Goal: Transaction & Acquisition: Subscribe to service/newsletter

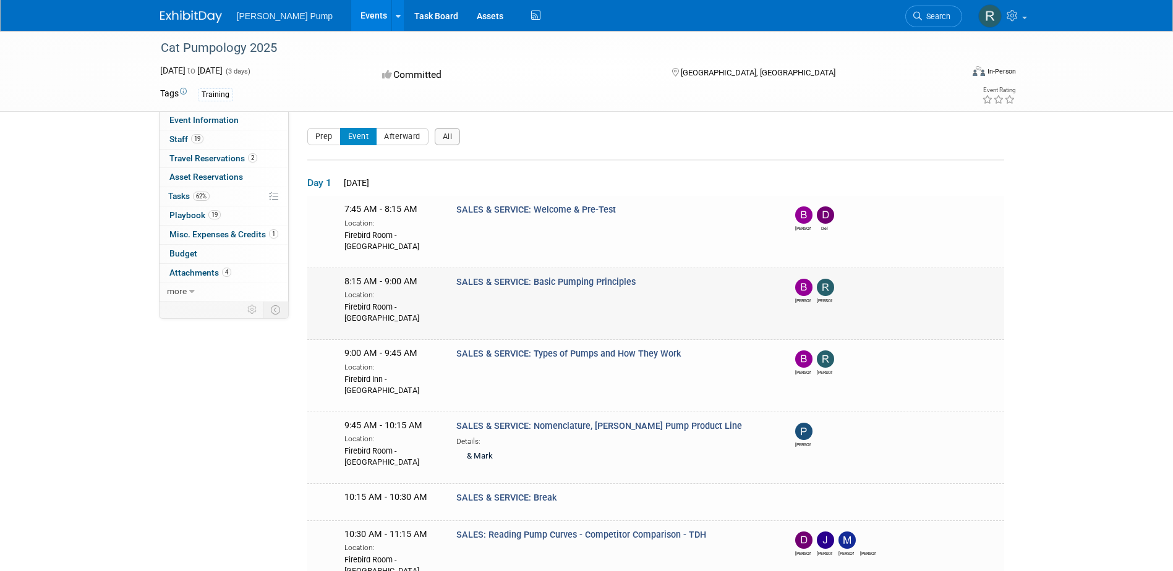
click at [830, 293] on img at bounding box center [825, 287] width 17 height 17
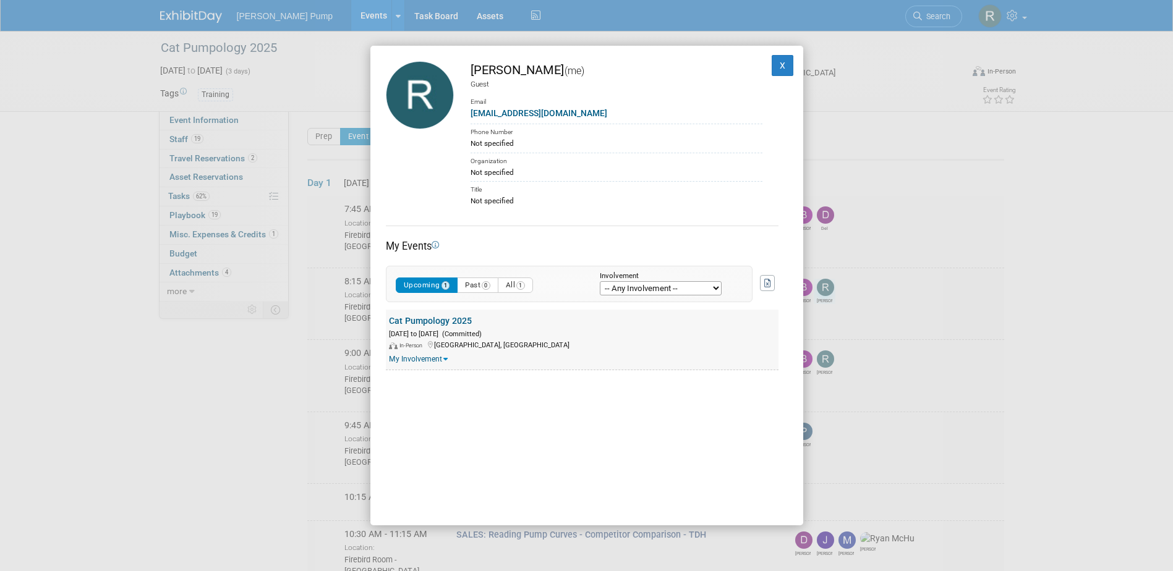
click at [417, 360] on link "My Involvement" at bounding box center [418, 359] width 59 height 9
click at [657, 290] on select "-- Any Involvement -- Created the event Tagged as Attendee Tagged in Travel Res…" at bounding box center [661, 288] width 122 height 14
click at [776, 63] on button "X" at bounding box center [782, 65] width 22 height 21
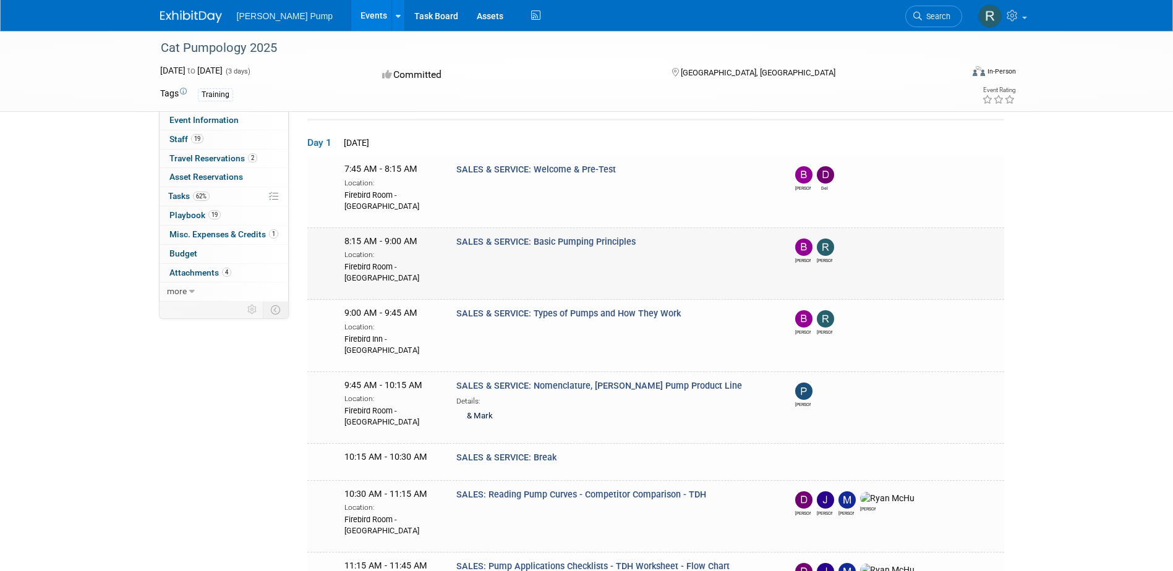
scroll to position [62, 0]
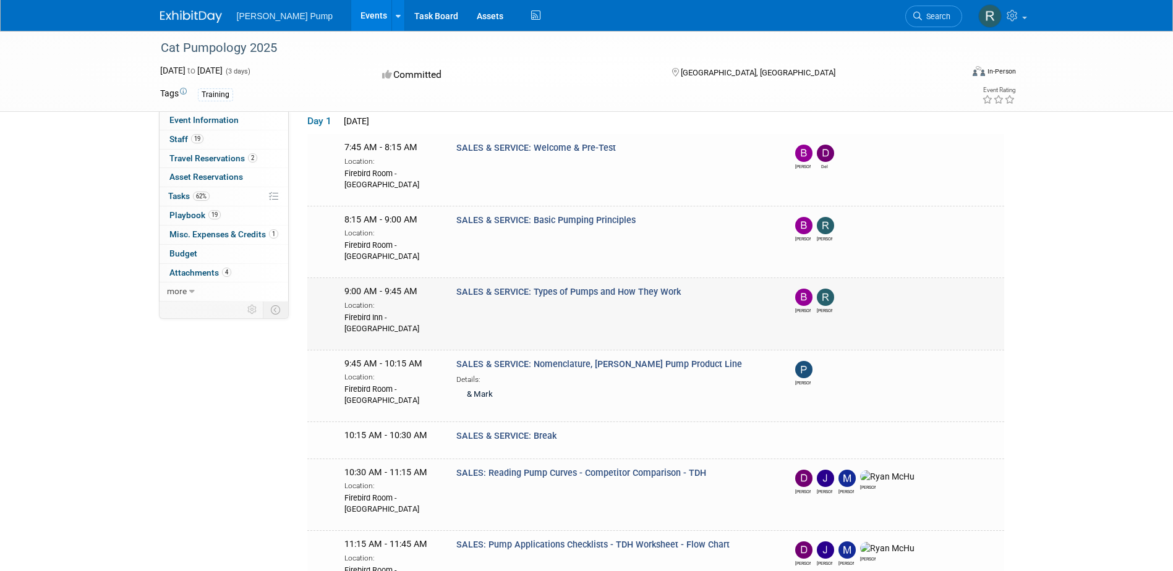
click at [605, 292] on span "SALES & SERVICE: Types of Pumps and How They Work" at bounding box center [568, 292] width 224 height 11
click at [363, 292] on span "9:00 AM - 9:45 AM" at bounding box center [380, 291] width 73 height 11
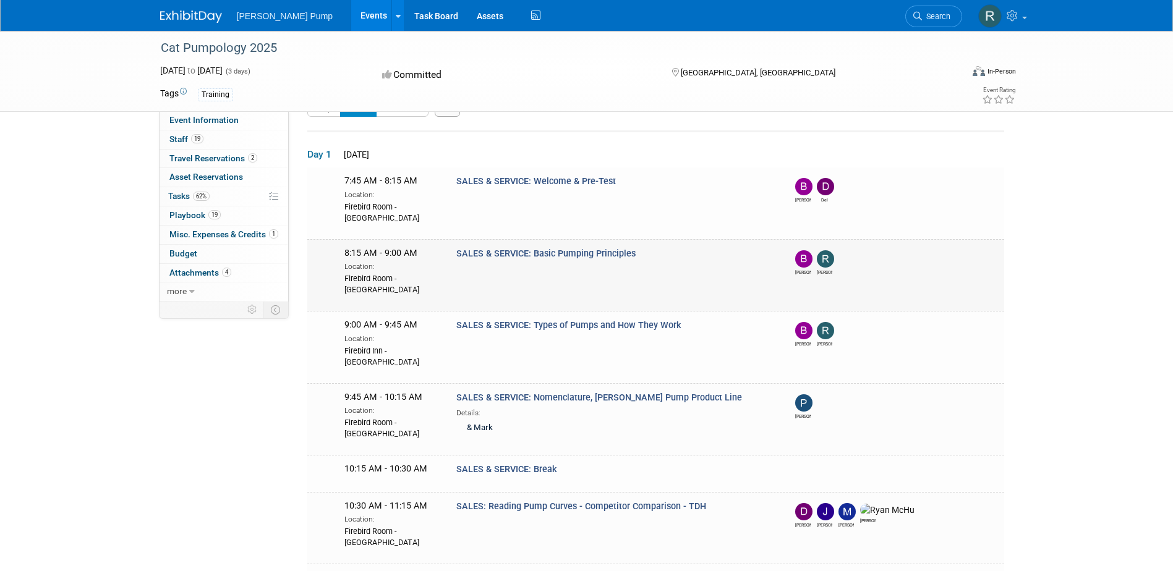
scroll to position [0, 0]
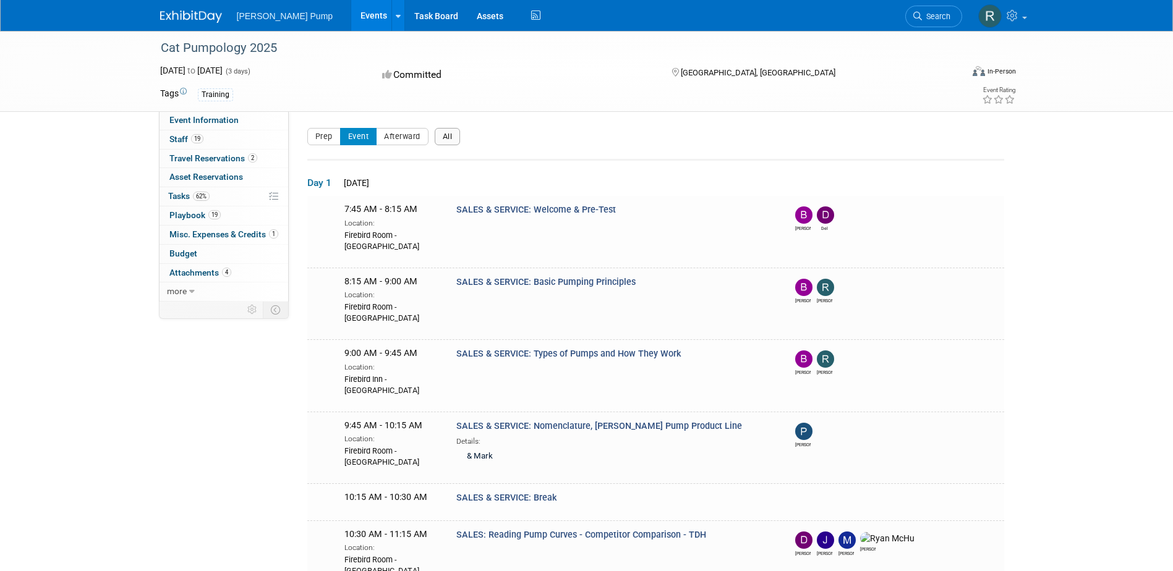
click at [459, 140] on button "All" at bounding box center [448, 136] width 26 height 17
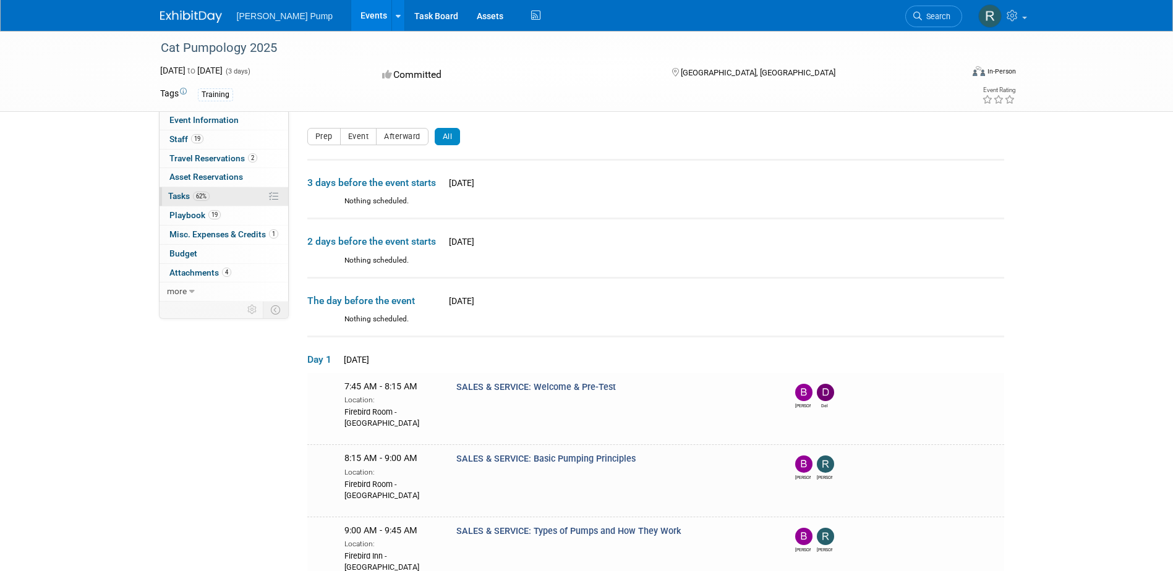
click at [173, 194] on span "Tasks 62%" at bounding box center [188, 196] width 41 height 10
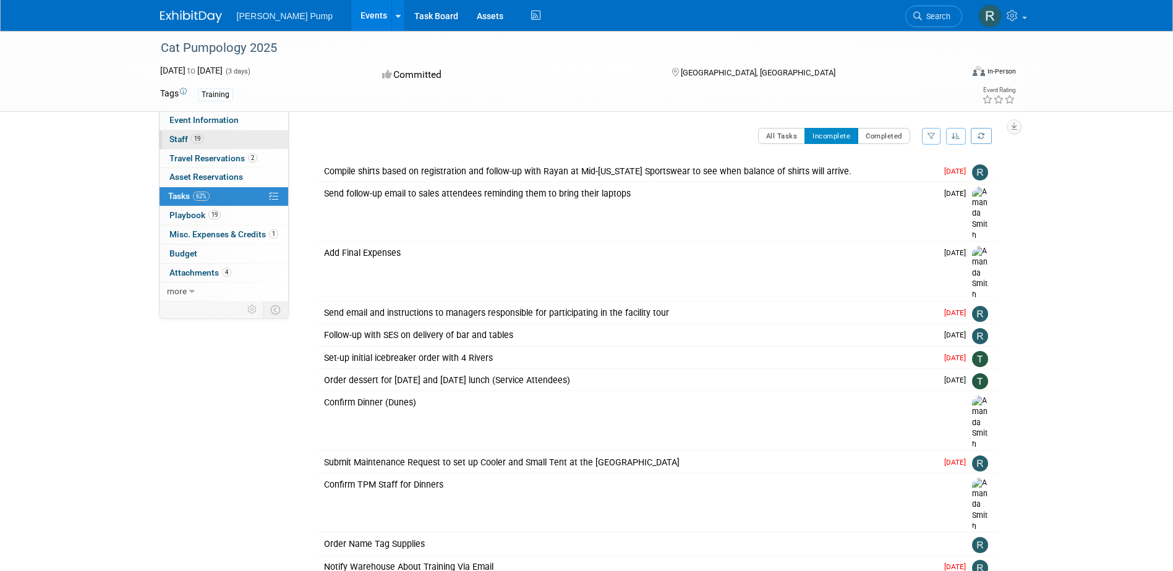
click at [182, 137] on span "Staff 19" at bounding box center [186, 139] width 34 height 10
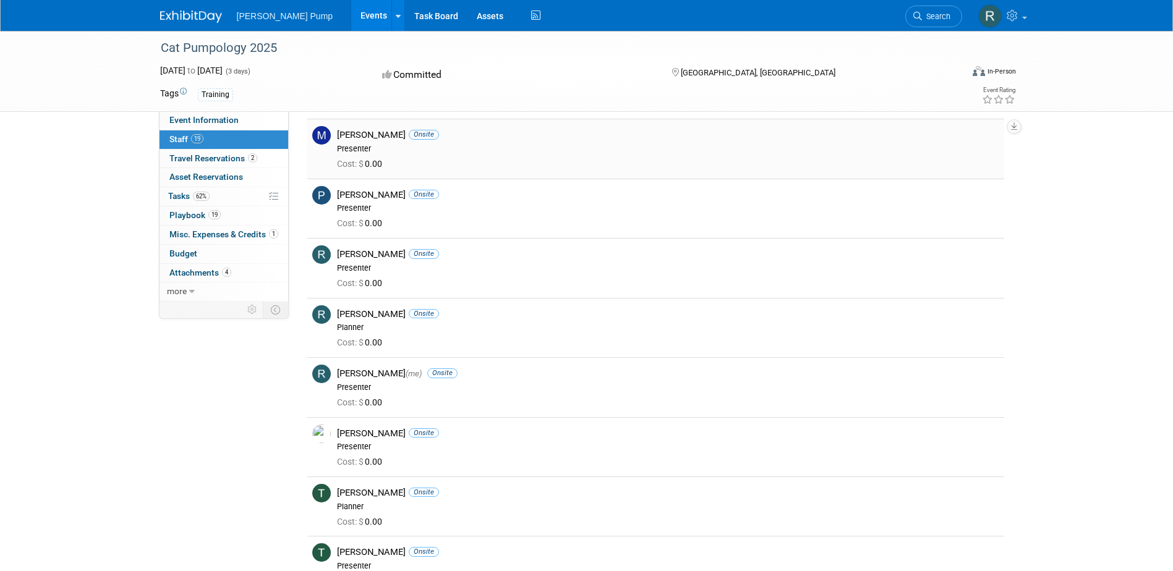
scroll to position [804, 0]
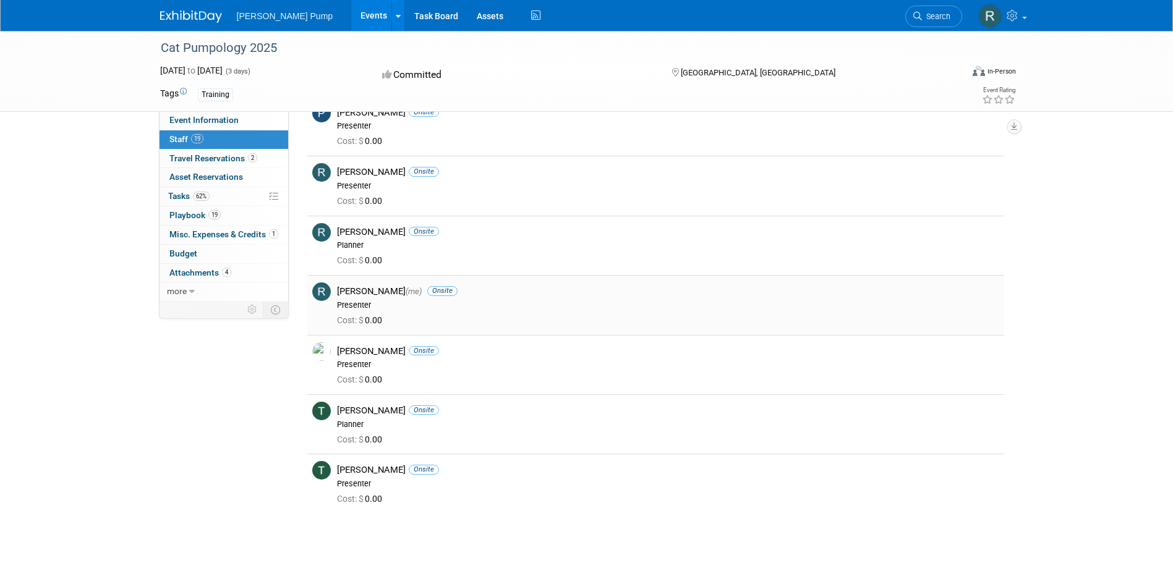
click at [359, 290] on div "Ryan Intriago (me) Onsite" at bounding box center [668, 292] width 662 height 12
click at [328, 295] on div "Ryan Intriago (me) Onsite Presenter" at bounding box center [668, 297] width 681 height 28
click at [353, 315] on span "Cost: $" at bounding box center [351, 320] width 28 height 10
click at [396, 15] on icon at bounding box center [398, 16] width 5 height 8
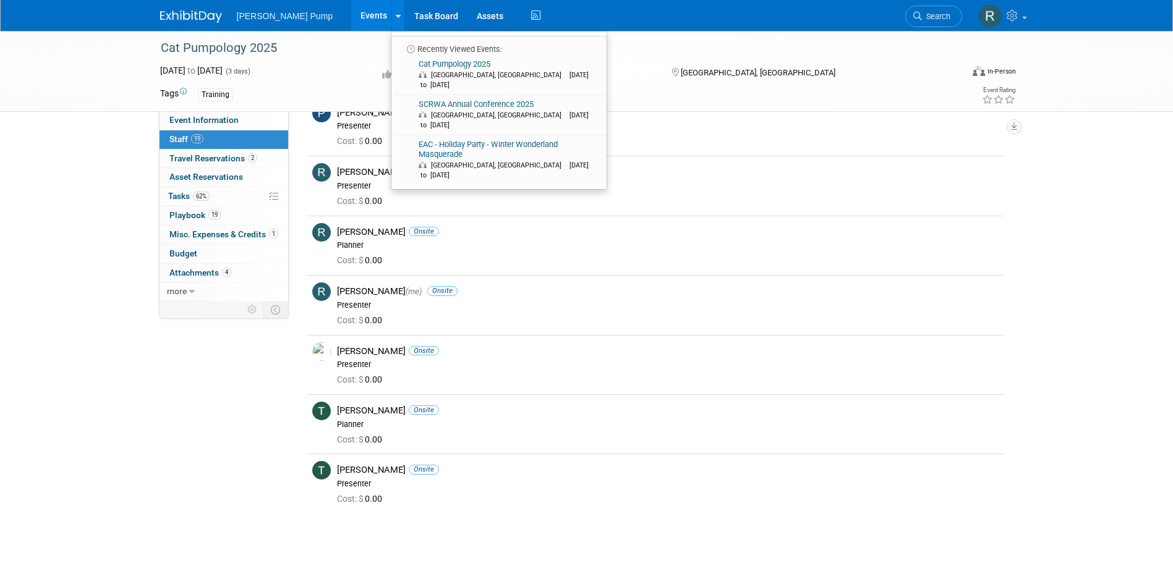
click at [351, 21] on link "Events" at bounding box center [373, 15] width 45 height 31
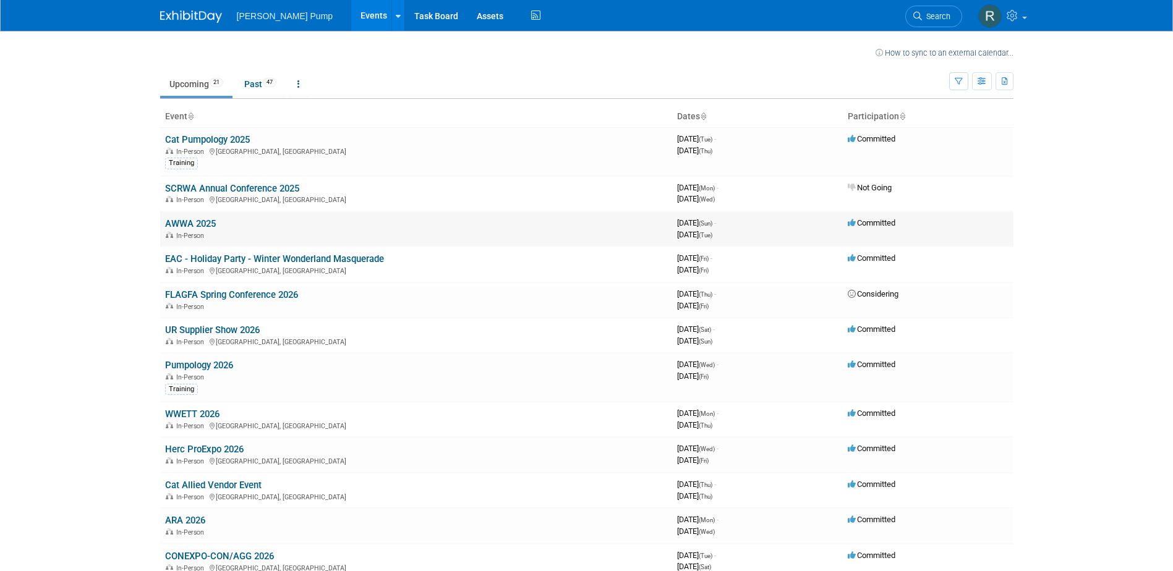
click at [200, 224] on link "AWWA 2025" at bounding box center [190, 223] width 51 height 11
click at [227, 296] on link "FLAGFA Spring Conference 2026" at bounding box center [231, 294] width 133 height 11
click at [205, 225] on link "AWWA 2025" at bounding box center [190, 223] width 51 height 11
click at [219, 192] on link "SCRWA Annual Conference 2025" at bounding box center [232, 188] width 134 height 11
click at [207, 143] on link "Cat Pumpology 2025" at bounding box center [207, 139] width 85 height 11
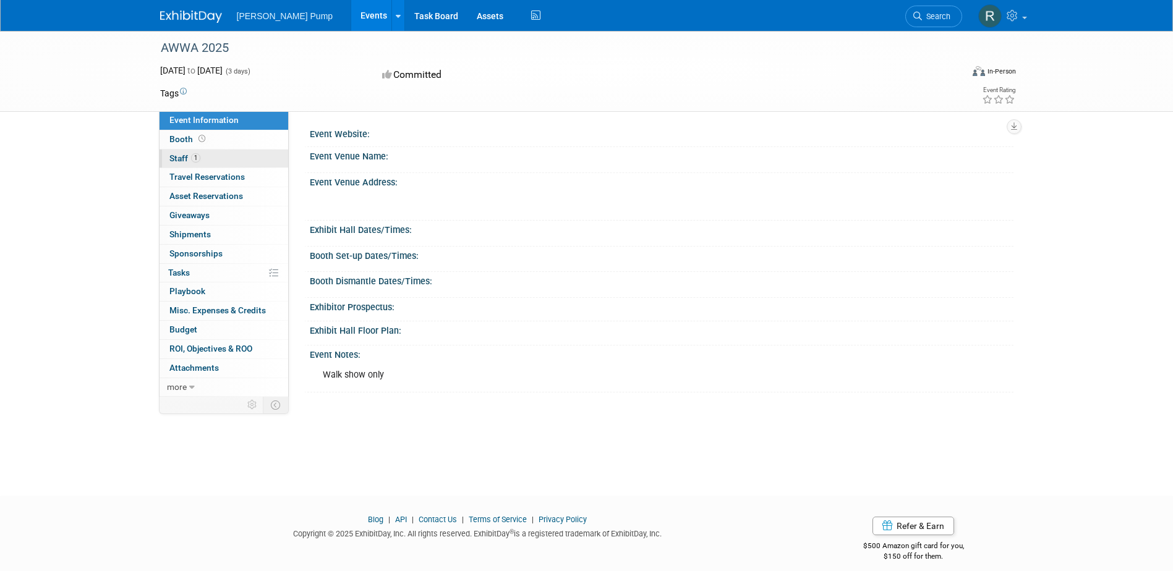
click at [185, 156] on span "Staff 1" at bounding box center [184, 158] width 31 height 10
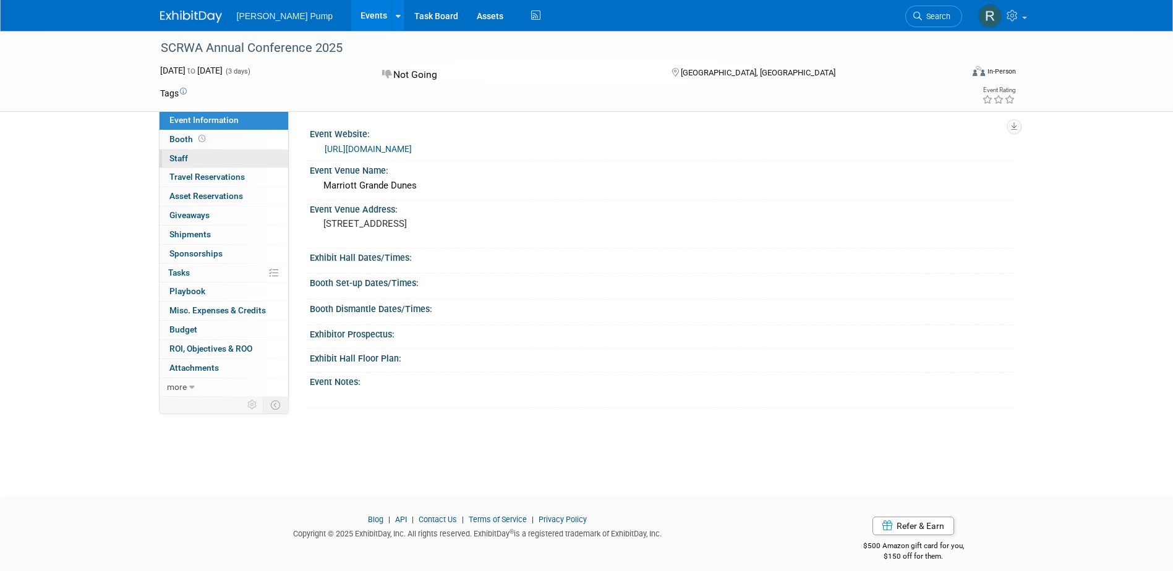
click at [190, 156] on link "0 Staff 0" at bounding box center [223, 159] width 129 height 19
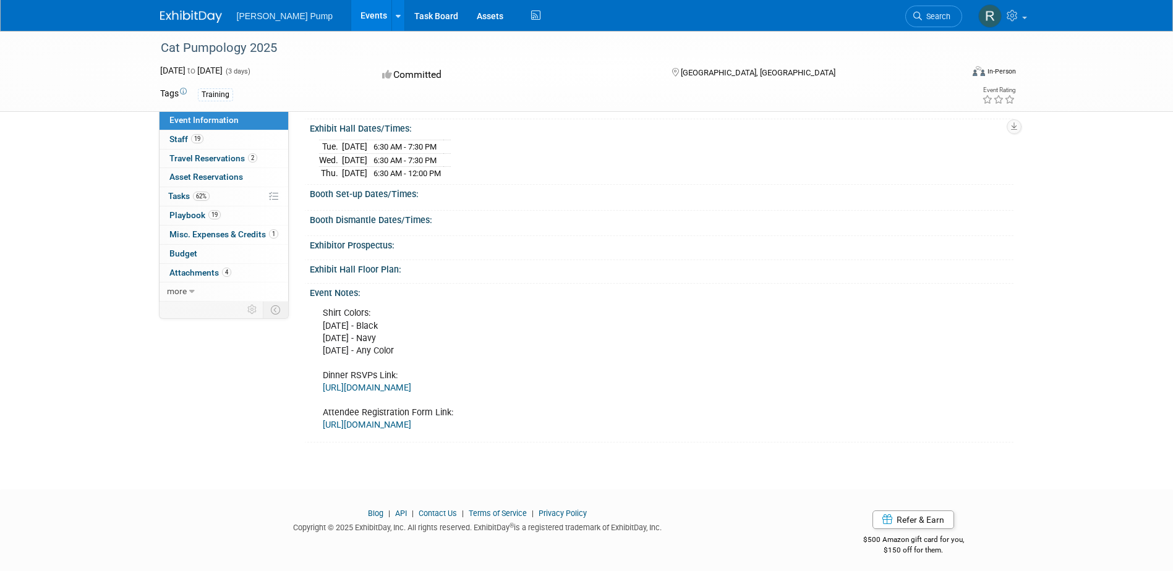
scroll to position [119, 0]
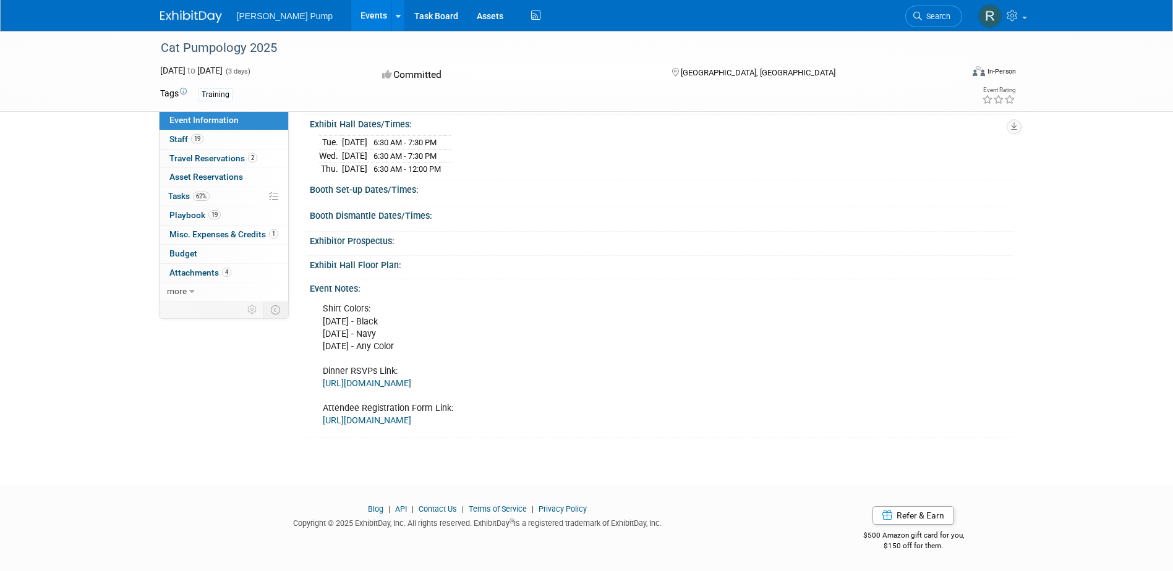
click at [381, 313] on div "Shirt Colors: [DATE] - Black [DATE] - Navy [DATE] - Any Color Dinner RSVPs Link…" at bounding box center [595, 365] width 562 height 137
click at [211, 296] on link "more" at bounding box center [223, 292] width 129 height 19
click at [210, 274] on span "Attachments 4" at bounding box center [200, 273] width 62 height 10
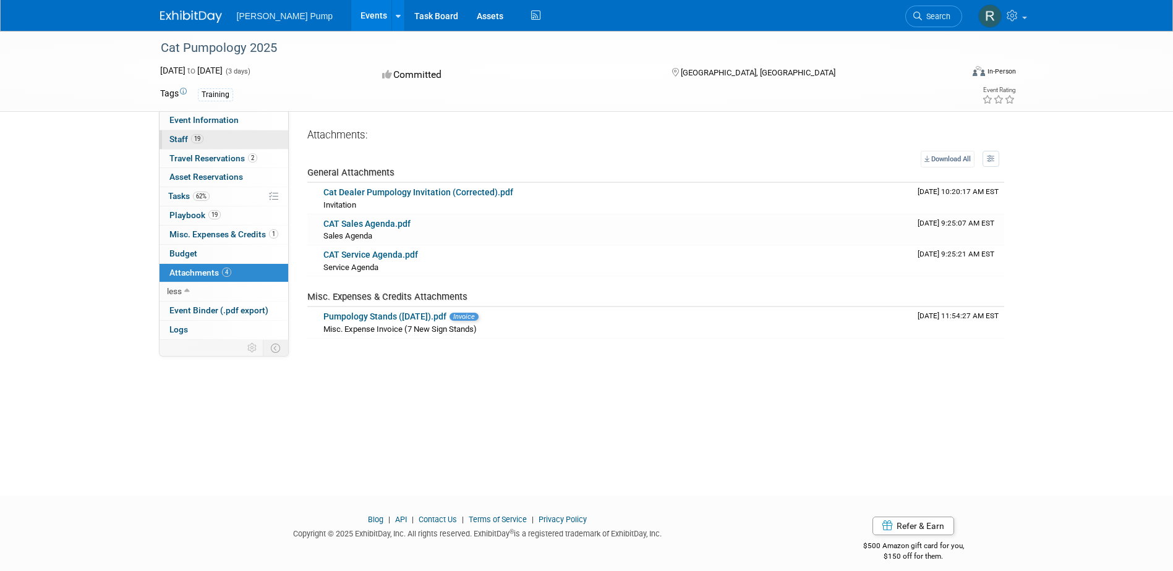
click at [183, 140] on span "Staff 19" at bounding box center [186, 139] width 34 height 10
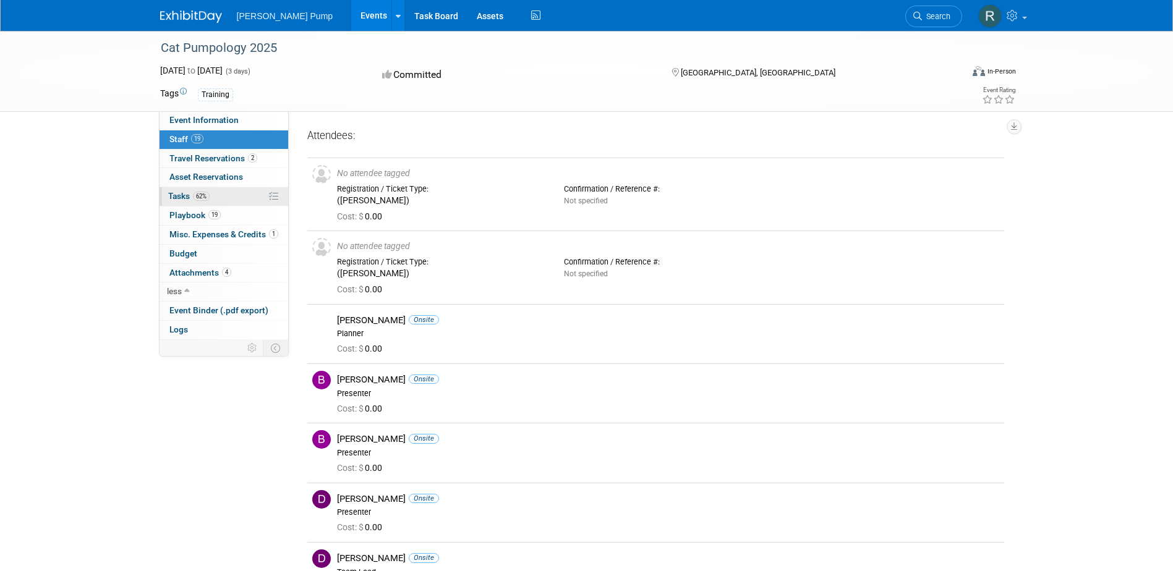
click at [184, 199] on span "Tasks 62%" at bounding box center [188, 196] width 41 height 10
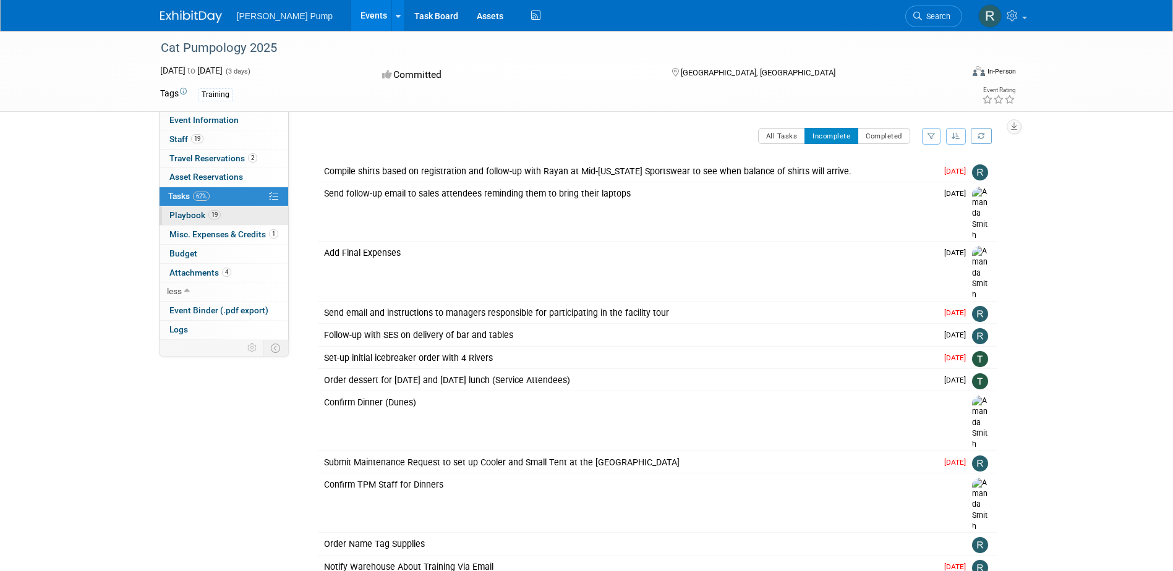
click at [190, 214] on span "Playbook 19" at bounding box center [194, 215] width 51 height 10
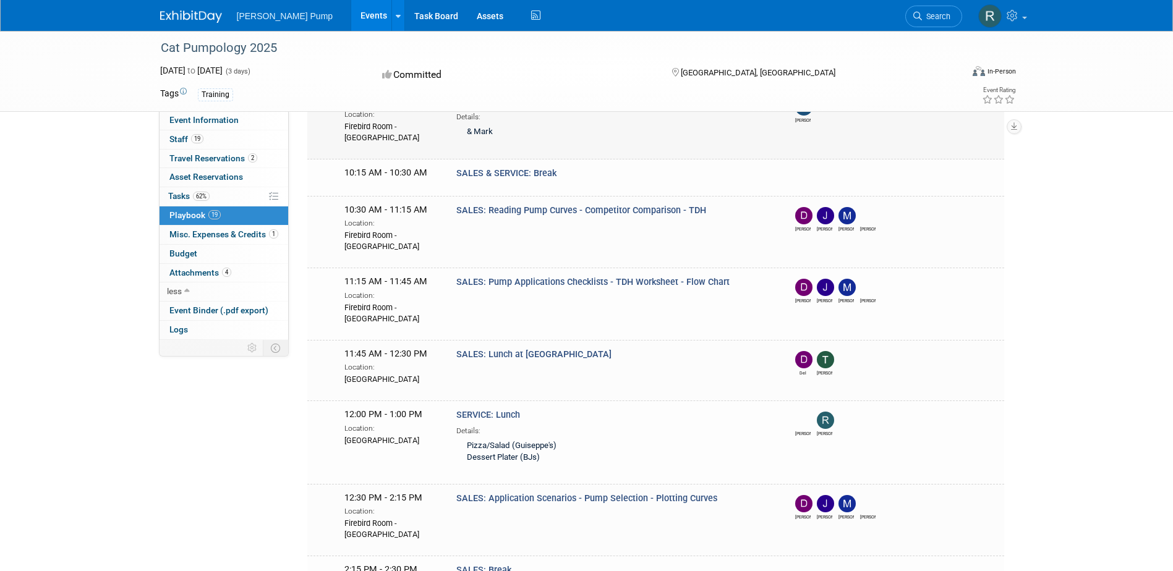
scroll to position [62, 0]
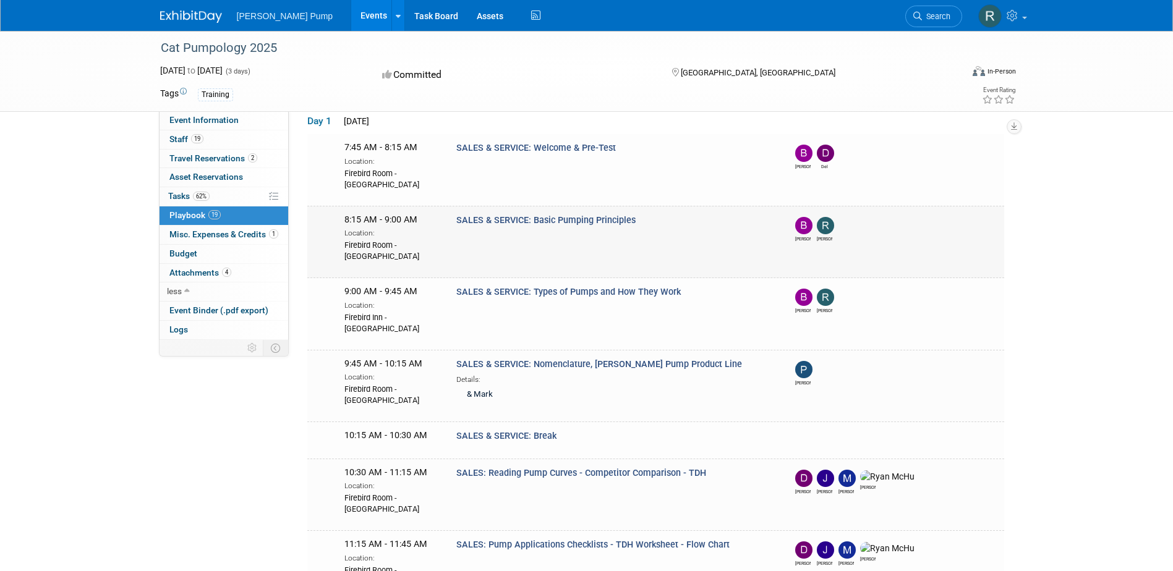
click at [579, 219] on span "SALES & SERVICE: Basic Pumping Principles" at bounding box center [545, 220] width 179 height 11
click at [827, 225] on img at bounding box center [825, 225] width 17 height 17
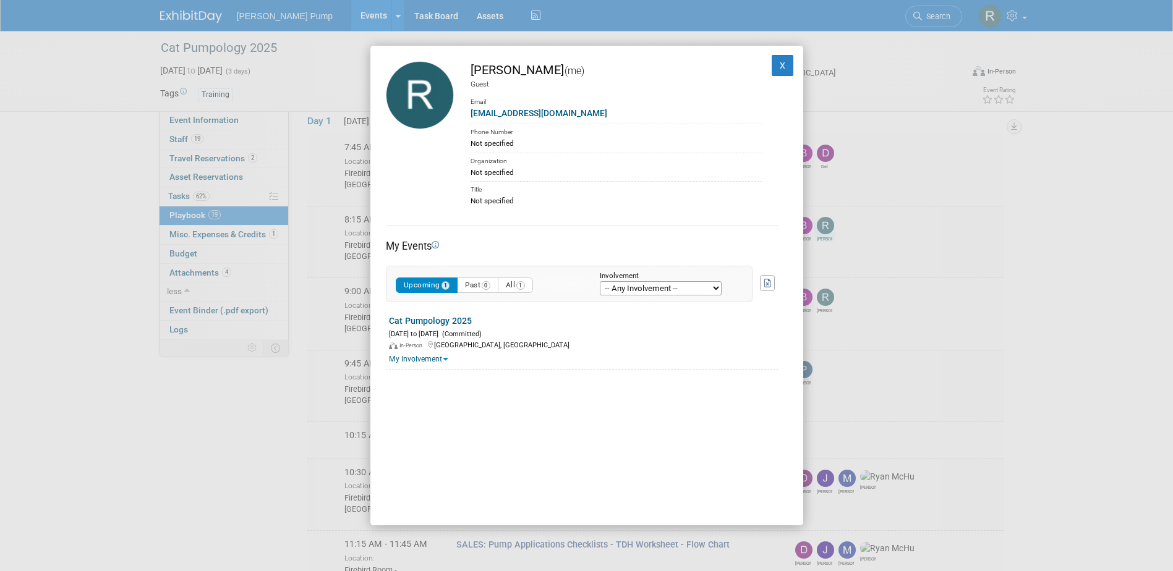
click at [644, 283] on select "-- Any Involvement -- Created the event Tagged as Attendee Tagged in Travel Res…" at bounding box center [661, 288] width 122 height 14
click at [644, 292] on select "-- Any Involvement -- Created the event Tagged as Attendee Tagged in Travel Res…" at bounding box center [661, 288] width 122 height 14
click at [415, 359] on link "My Involvement" at bounding box center [418, 359] width 59 height 9
click at [775, 66] on button "X" at bounding box center [782, 65] width 22 height 21
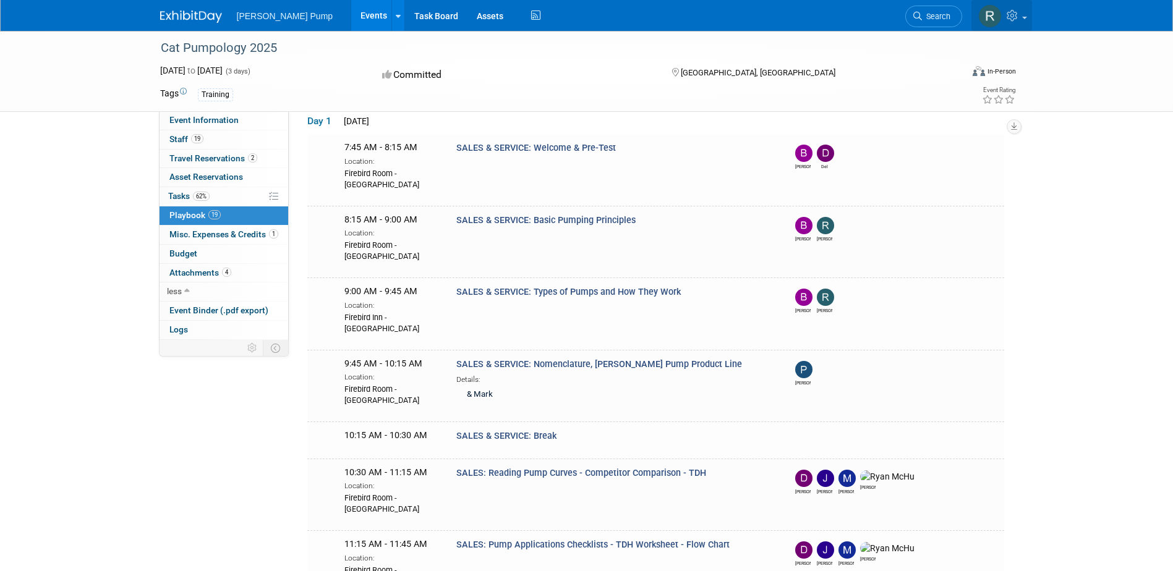
click at [994, 12] on img at bounding box center [989, 15] width 23 height 23
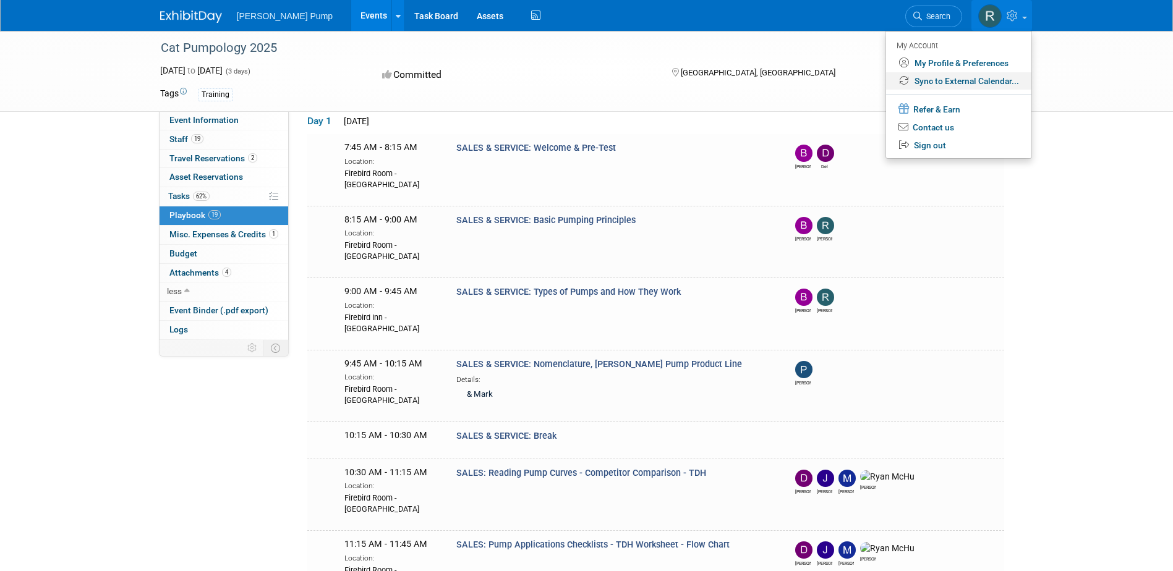
click at [980, 79] on link "Sync to External Calendar..." at bounding box center [958, 81] width 145 height 18
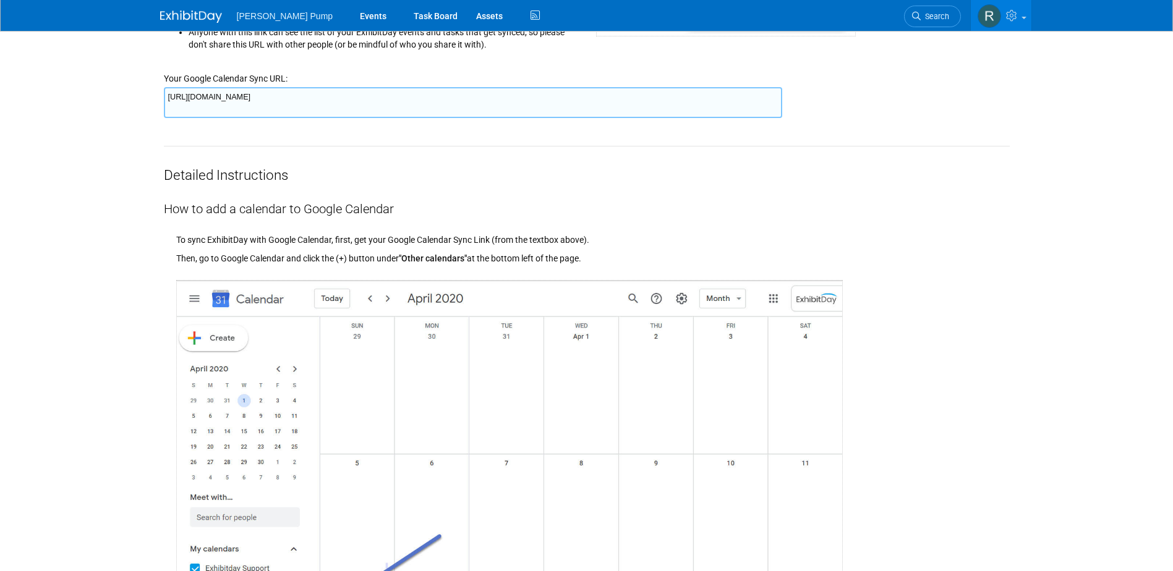
scroll to position [309, 0]
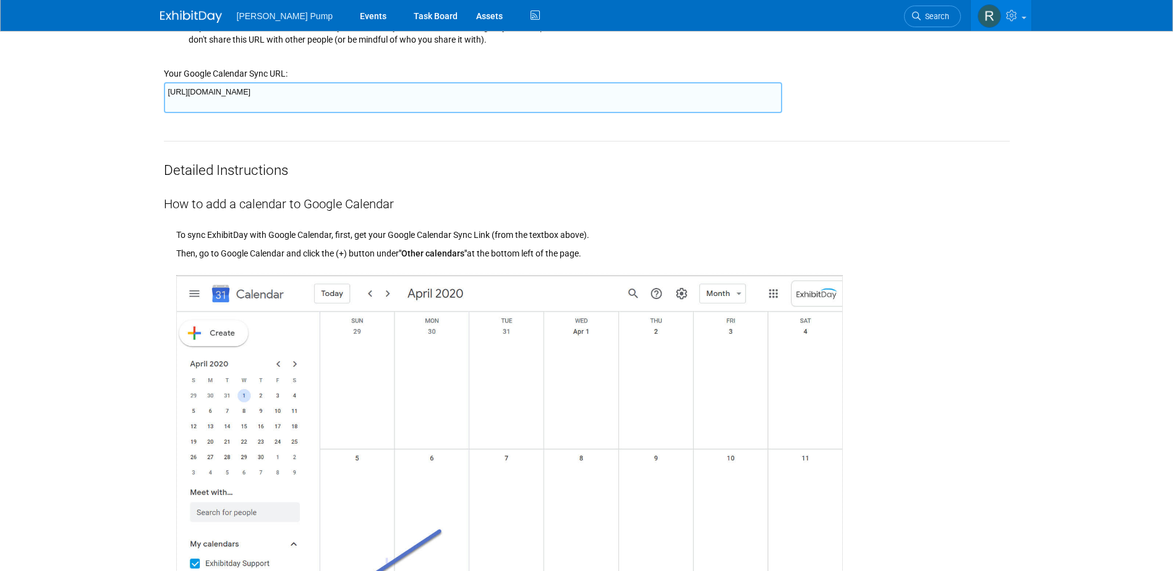
click at [273, 204] on div "How to add a calendar to Google Calendar" at bounding box center [587, 196] width 846 height 33
click at [174, 89] on textarea "[URL][DOMAIN_NAME]" at bounding box center [473, 97] width 618 height 31
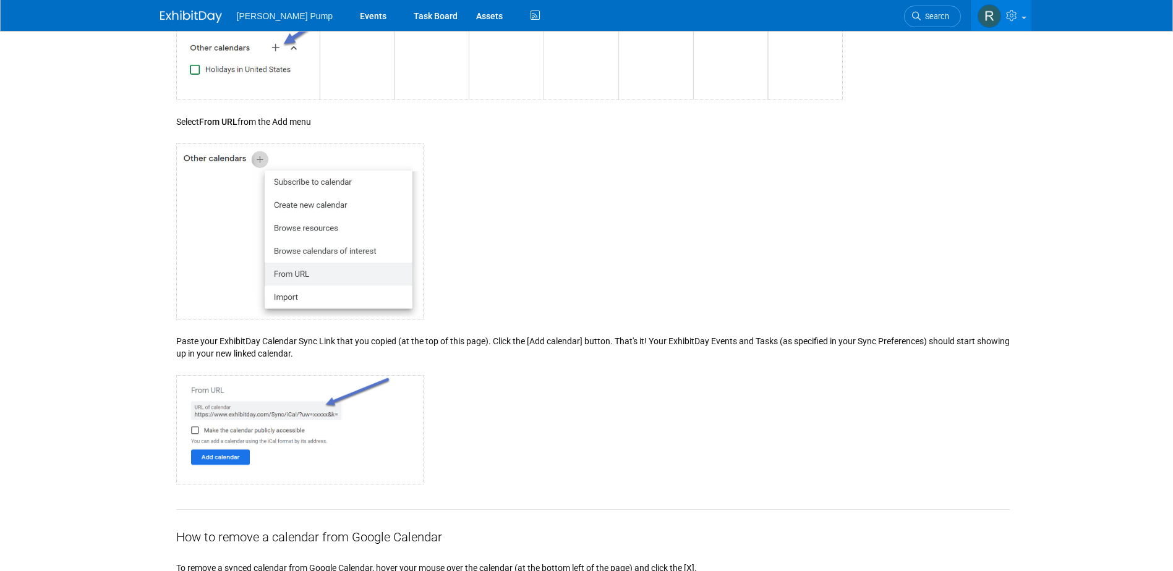
scroll to position [1218, 0]
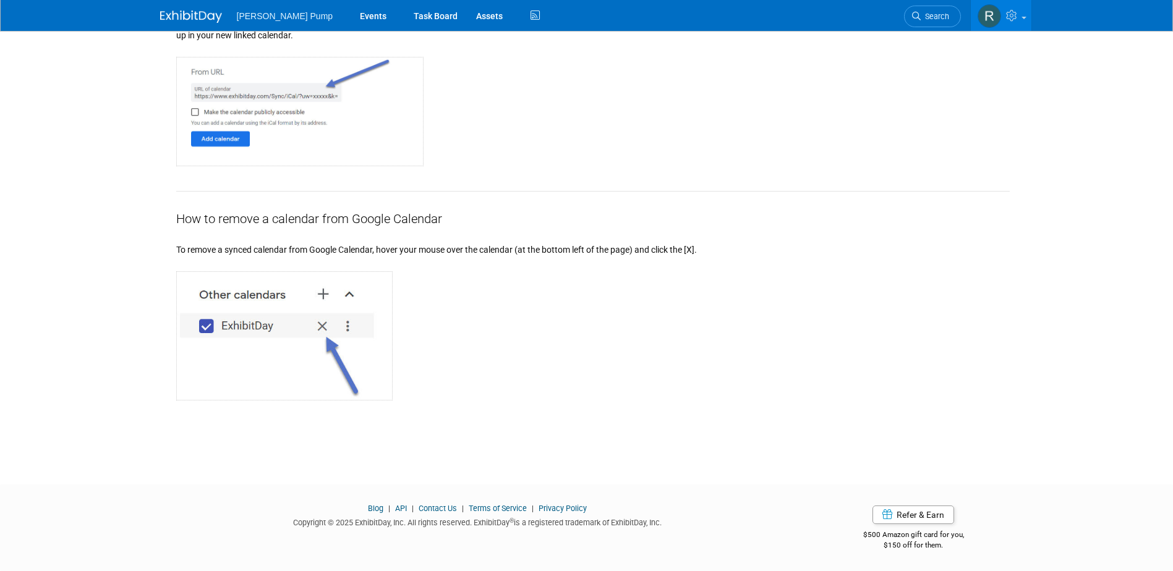
click at [405, 250] on div "To remove a synced calendar from Google Calendar, hover your mouse over the cal…" at bounding box center [592, 242] width 833 height 28
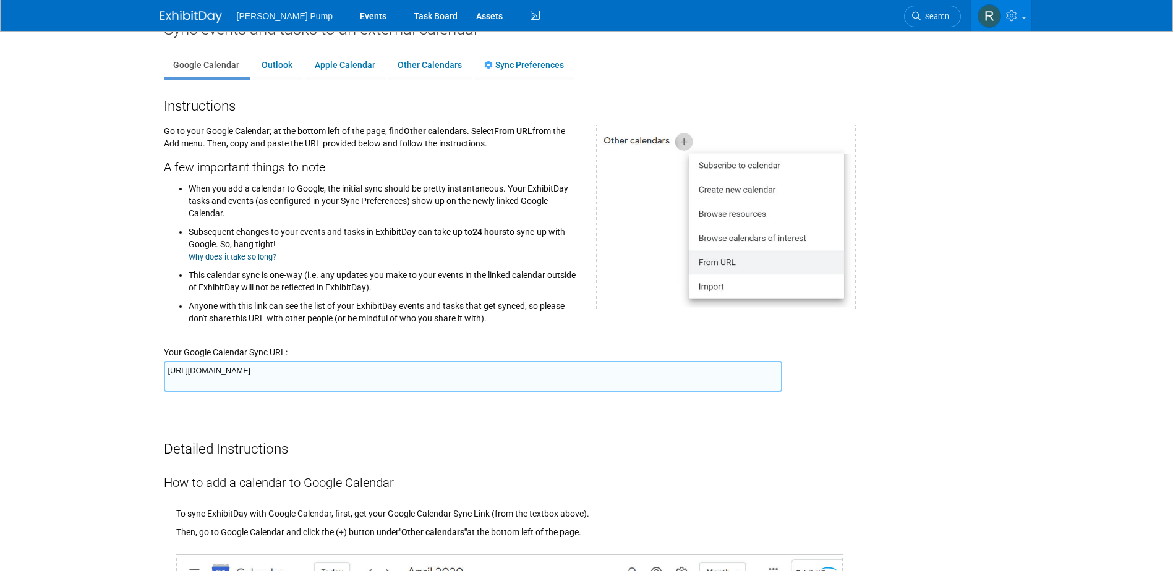
scroll to position [0, 0]
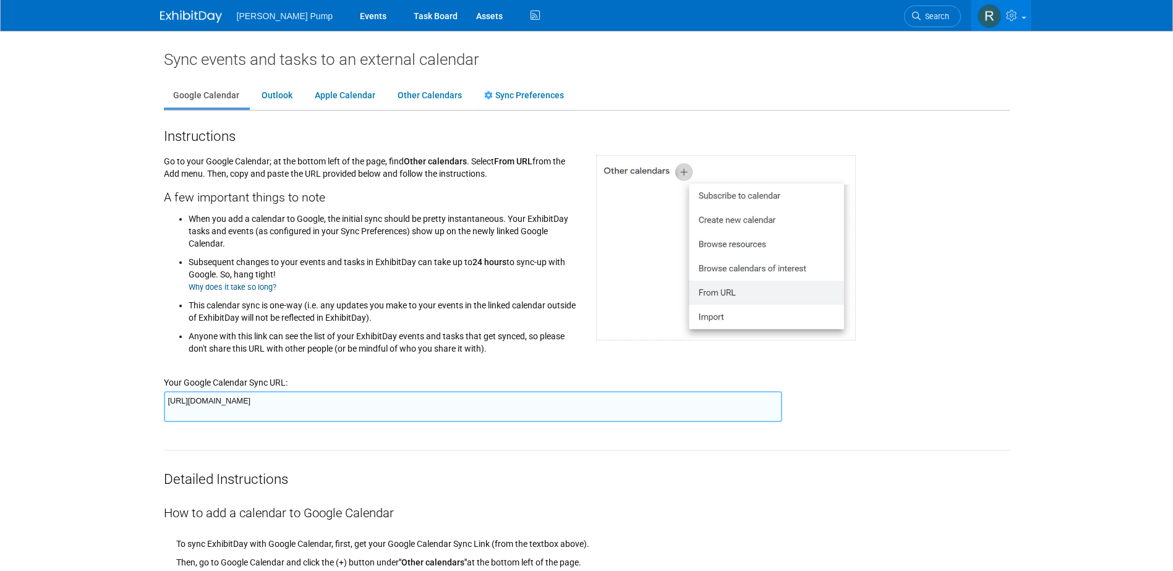
click at [313, 237] on li "When you add a calendar to Google, the initial sync should be pretty instantane…" at bounding box center [383, 230] width 389 height 40
click at [462, 168] on div "Go to your Google Calendar; at the bottom left of the page, find Other calendar…" at bounding box center [371, 253] width 432 height 215
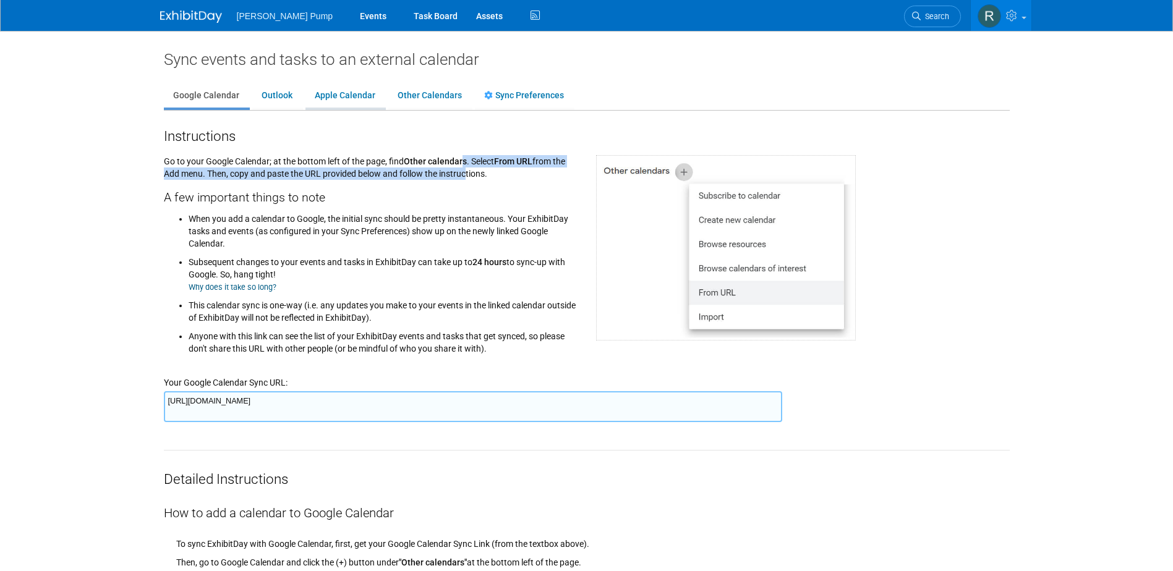
click at [329, 96] on link "Apple Calendar" at bounding box center [344, 95] width 79 height 23
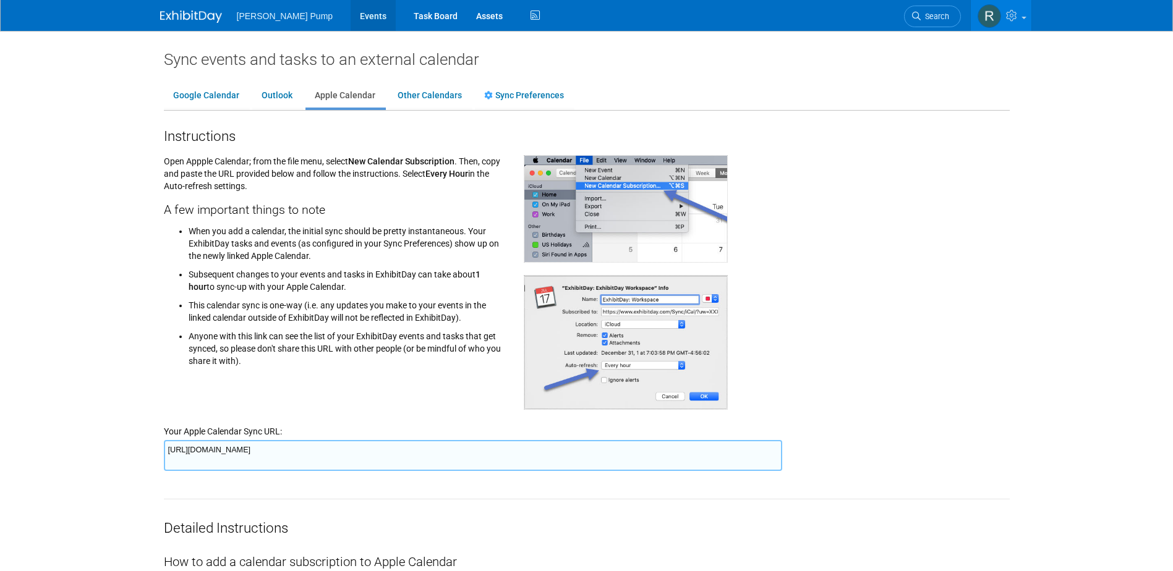
click at [351, 15] on link "Events" at bounding box center [373, 15] width 45 height 31
